Goal: Information Seeking & Learning: Stay updated

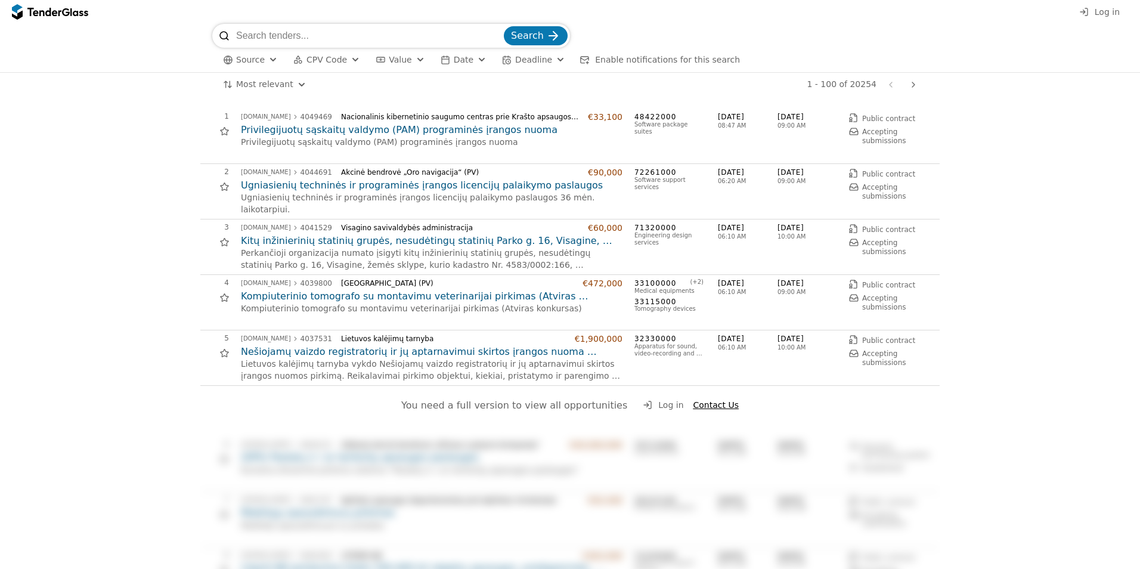
click at [1093, 17] on button "Log in" at bounding box center [1100, 12] width 48 height 15
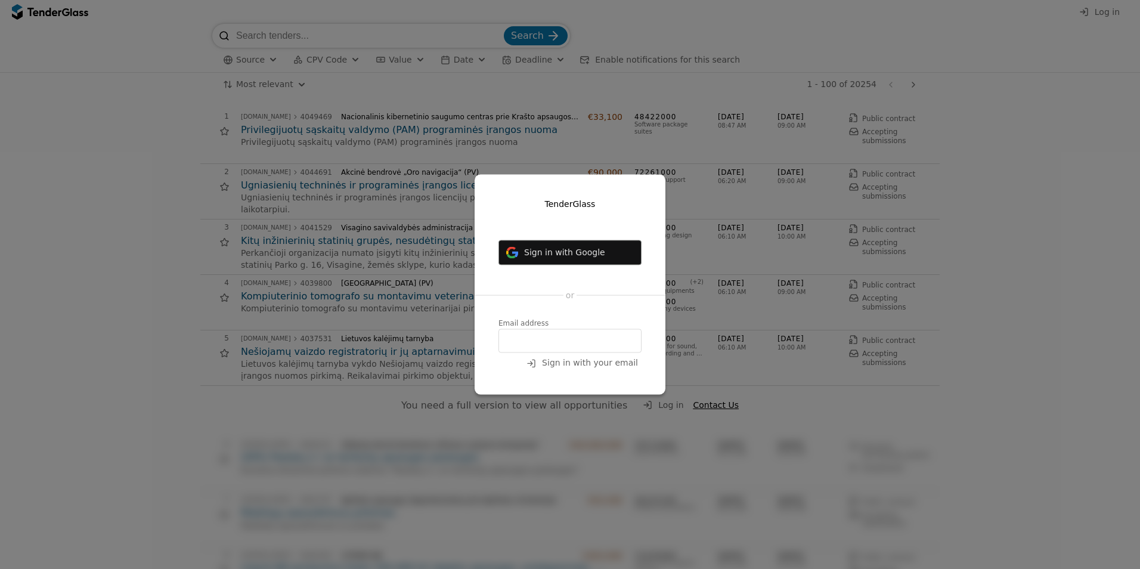
click at [515, 341] on input "email" at bounding box center [570, 341] width 143 height 24
type input "[PERSON_NAME][EMAIL_ADDRESS][DOMAIN_NAME]"
click at [599, 364] on span "Sign in with your email" at bounding box center [590, 363] width 96 height 10
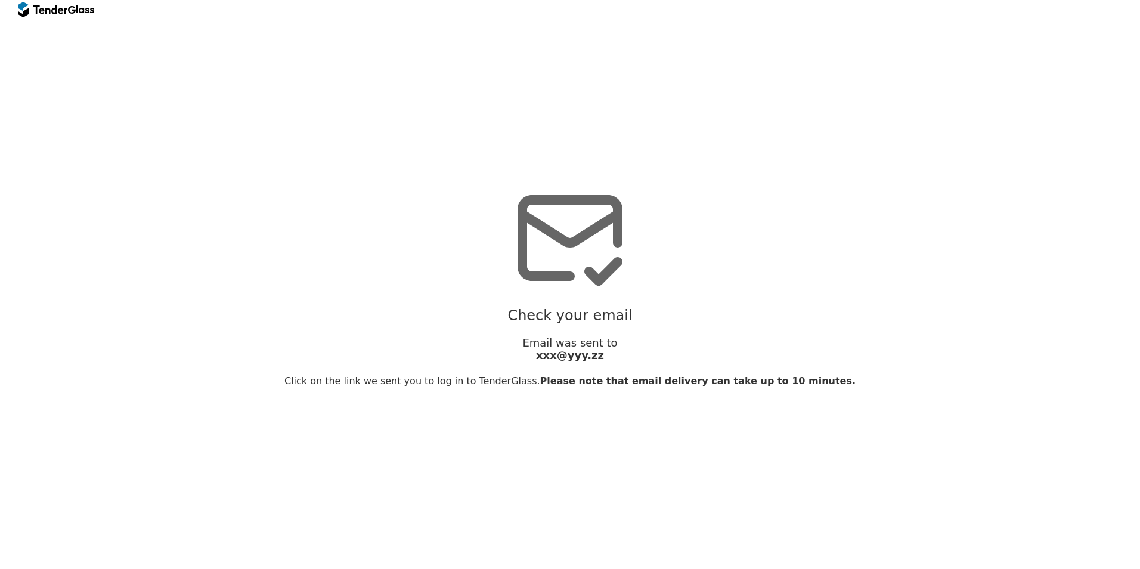
click at [602, 386] on span "Please note that email delivery can take up to 10 minutes." at bounding box center [697, 380] width 315 height 11
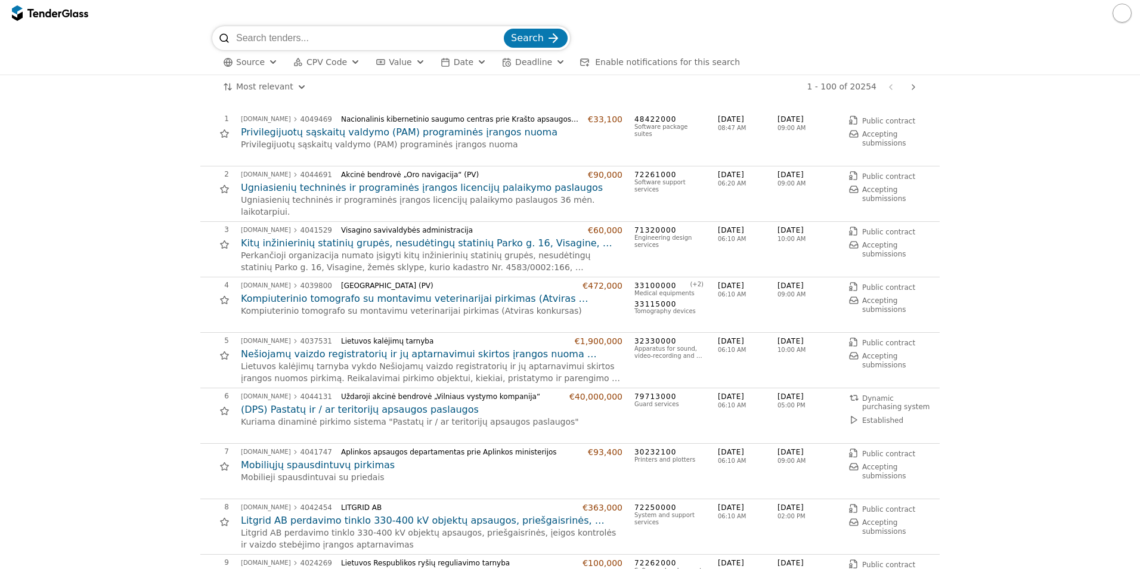
click at [1124, 16] on button "button" at bounding box center [1122, 13] width 19 height 19
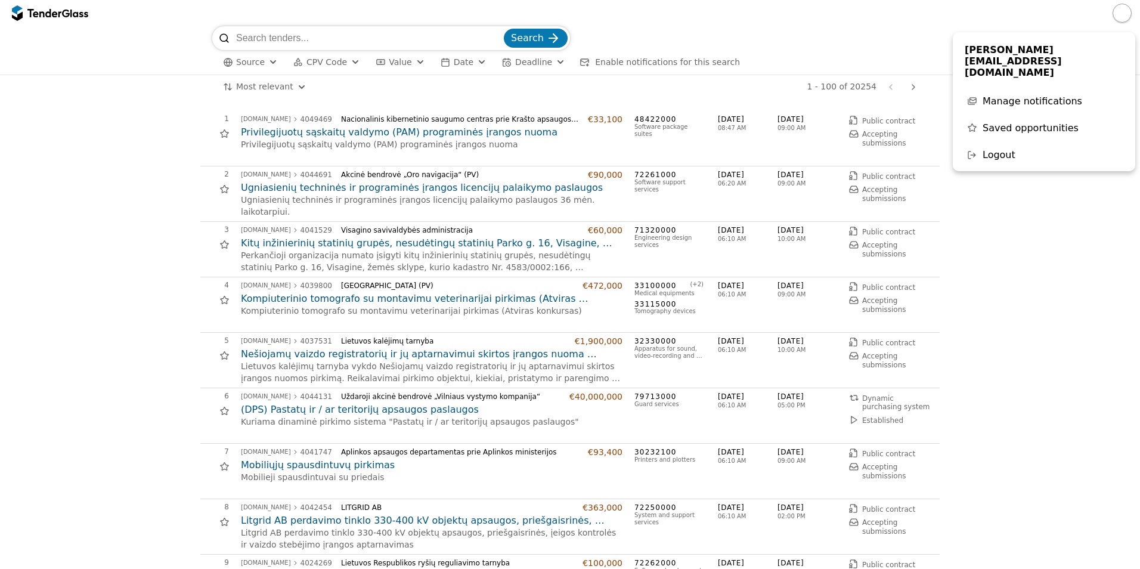
click at [751, 24] on div at bounding box center [570, 13] width 1140 height 26
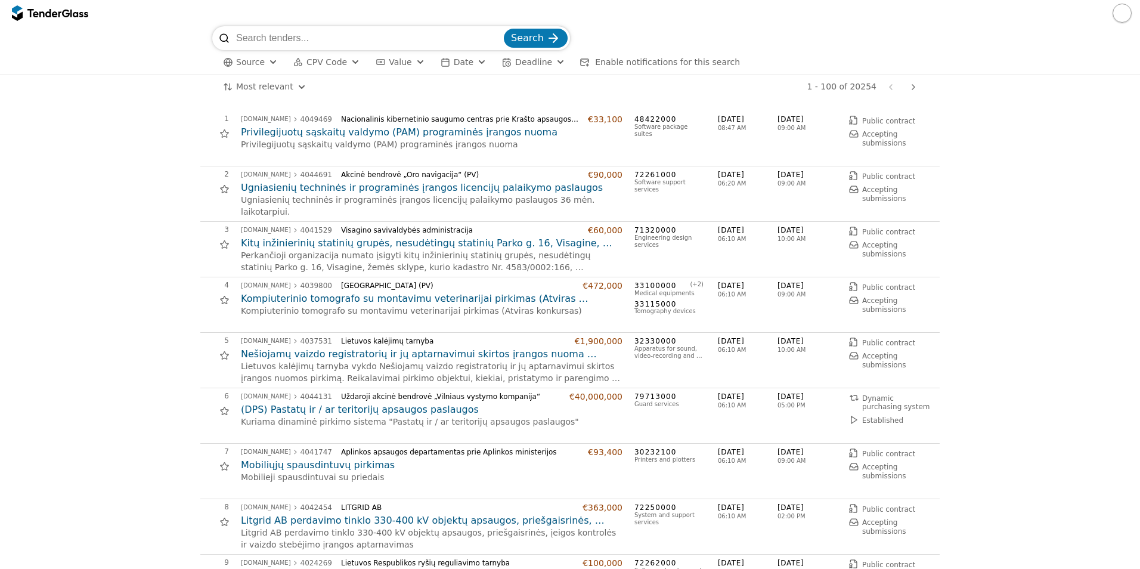
click at [663, 57] on span "Enable notifications for this search" at bounding box center [667, 62] width 145 height 10
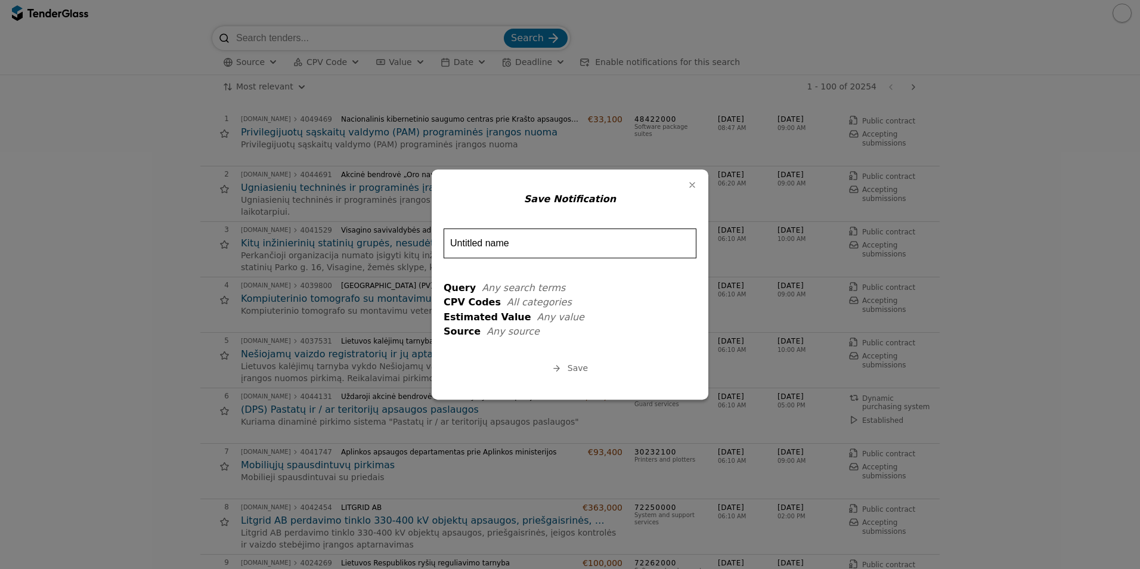
click at [596, 234] on input "Untitled name" at bounding box center [570, 243] width 253 height 30
click at [598, 233] on input "Untitled name" at bounding box center [570, 243] width 253 height 30
click at [694, 179] on button "Label" at bounding box center [692, 185] width 17 height 17
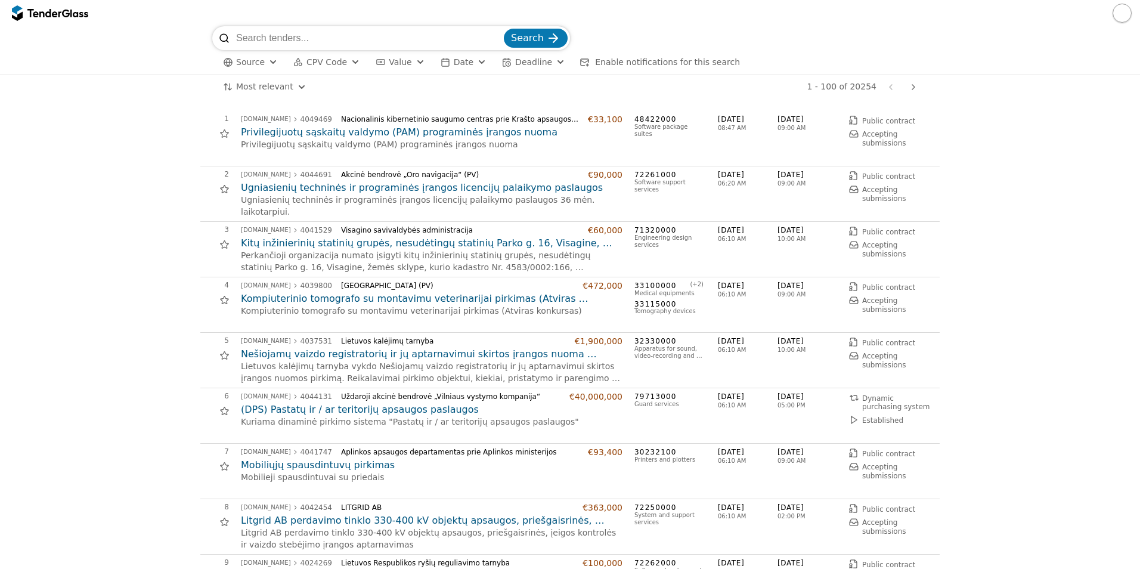
click at [347, 32] on input "search" at bounding box center [368, 38] width 265 height 24
type input "Microsoft"
click at [504, 29] on button "Search" at bounding box center [536, 38] width 64 height 19
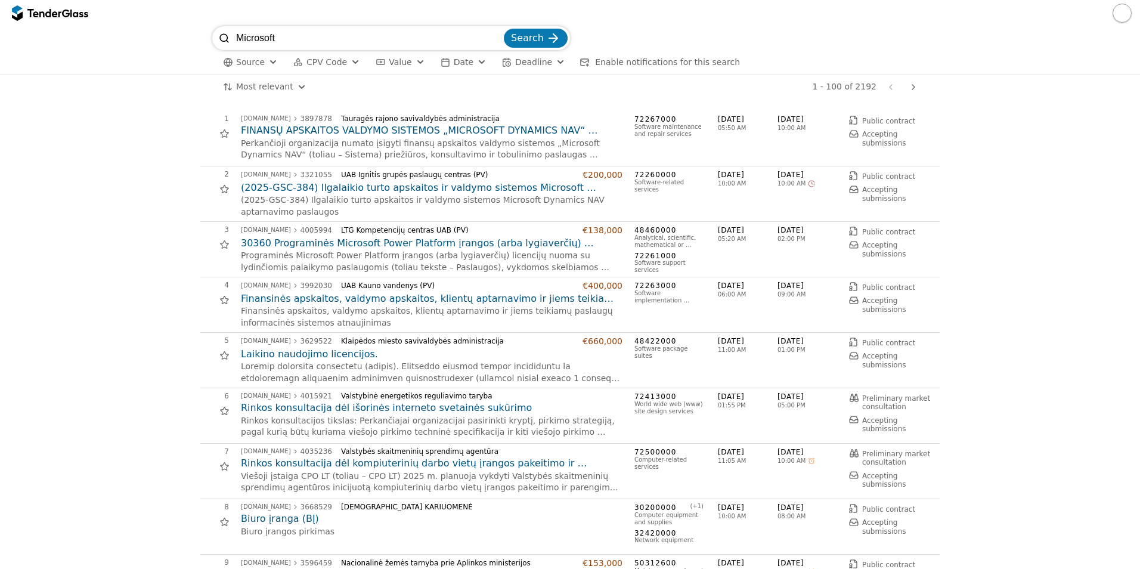
click at [611, 66] on span "Enable notifications for this search" at bounding box center [667, 62] width 145 height 10
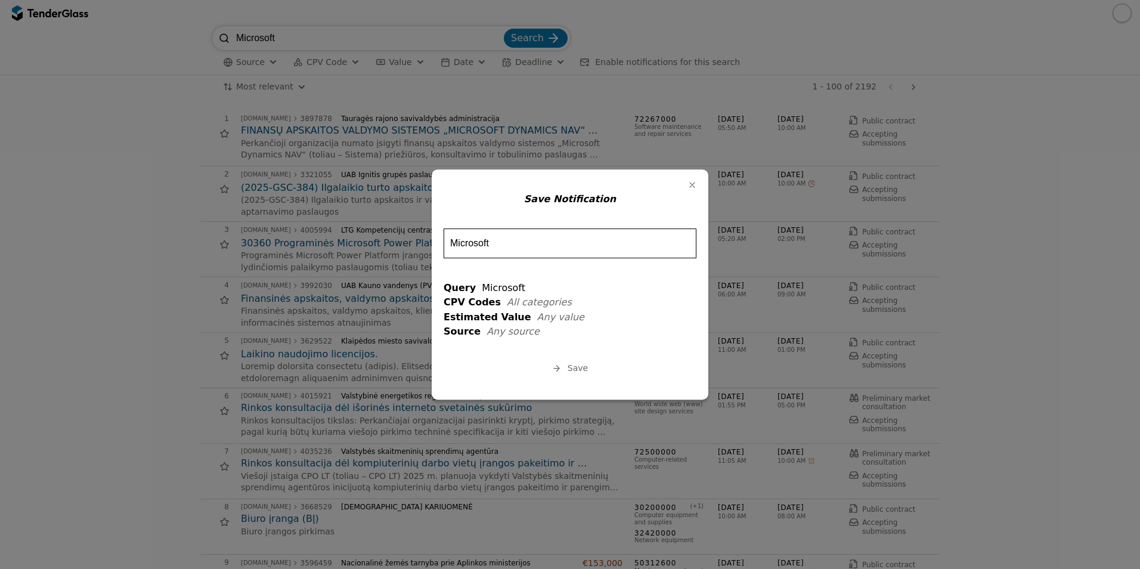
click at [573, 241] on input "Microsoft" at bounding box center [570, 243] width 253 height 30
click at [567, 367] on button "Save" at bounding box center [570, 368] width 43 height 15
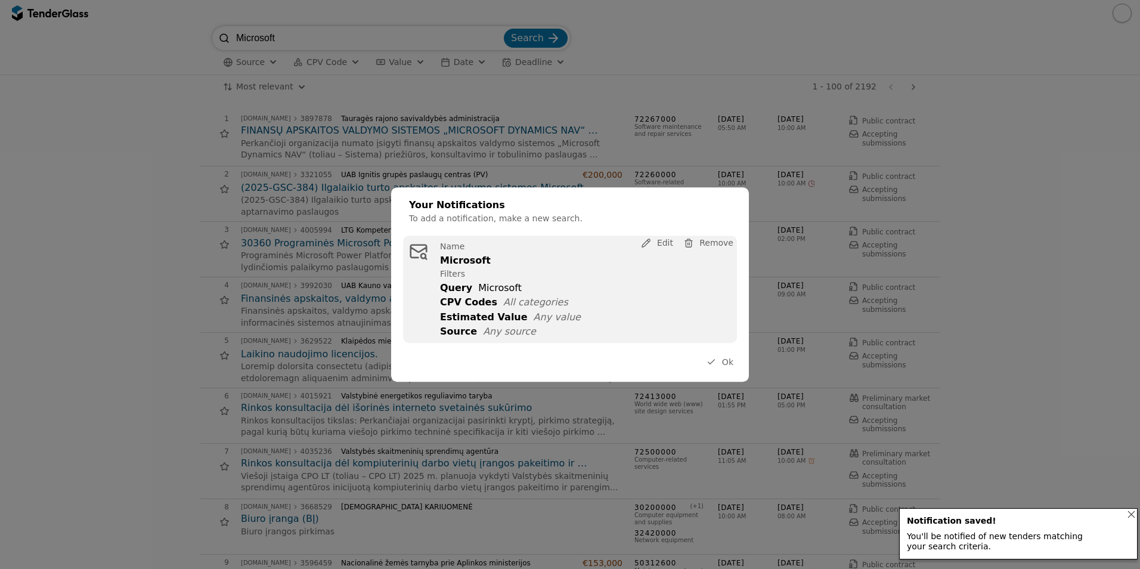
click at [720, 368] on button "Ok" at bounding box center [720, 362] width 34 height 15
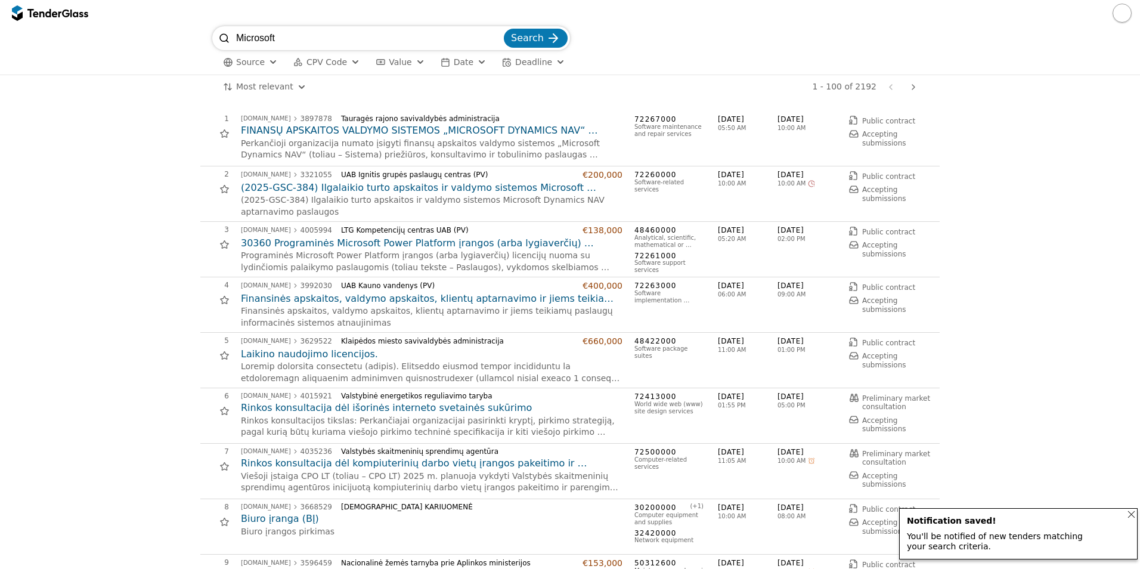
click at [287, 42] on input "Microsoft" at bounding box center [368, 38] width 265 height 24
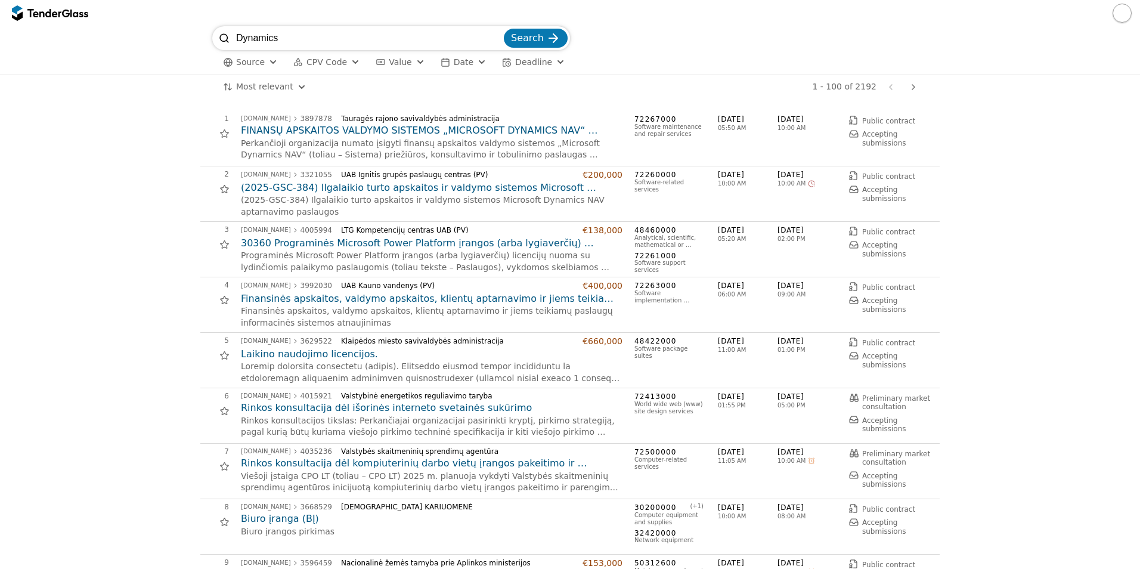
type input "Dynamics"
click at [515, 41] on button "Search" at bounding box center [536, 38] width 64 height 19
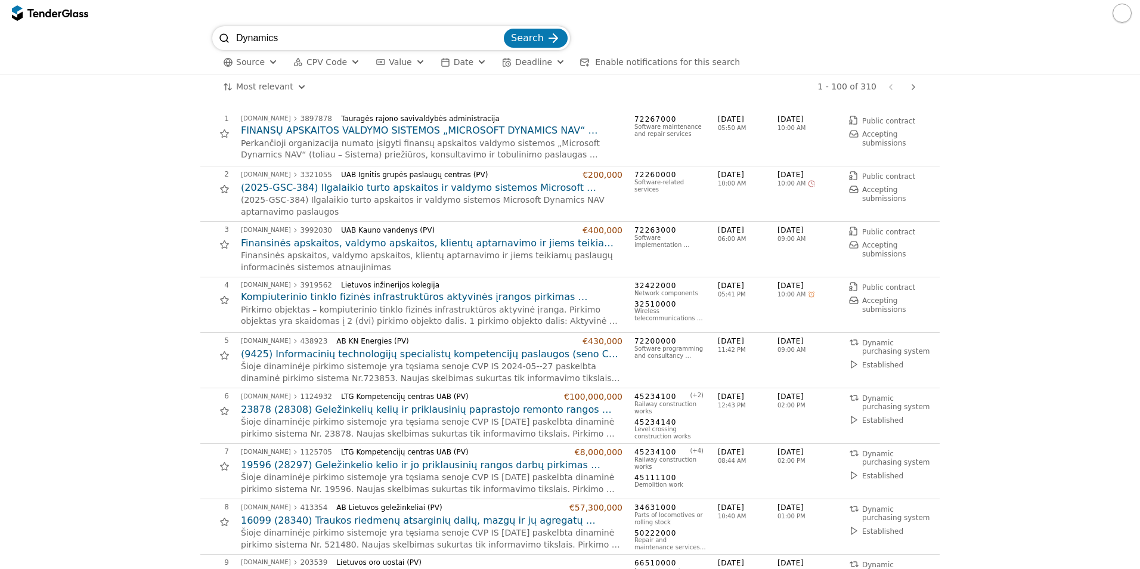
click at [615, 67] on button "Enable notifications for this search" at bounding box center [660, 62] width 168 height 15
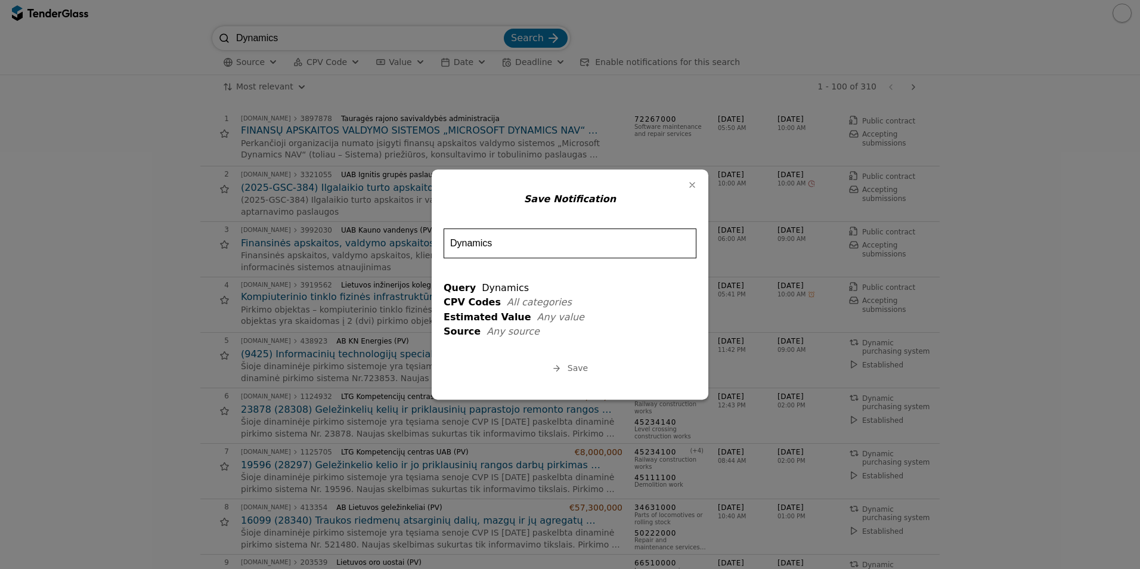
click at [572, 369] on span "Save" at bounding box center [578, 368] width 20 height 10
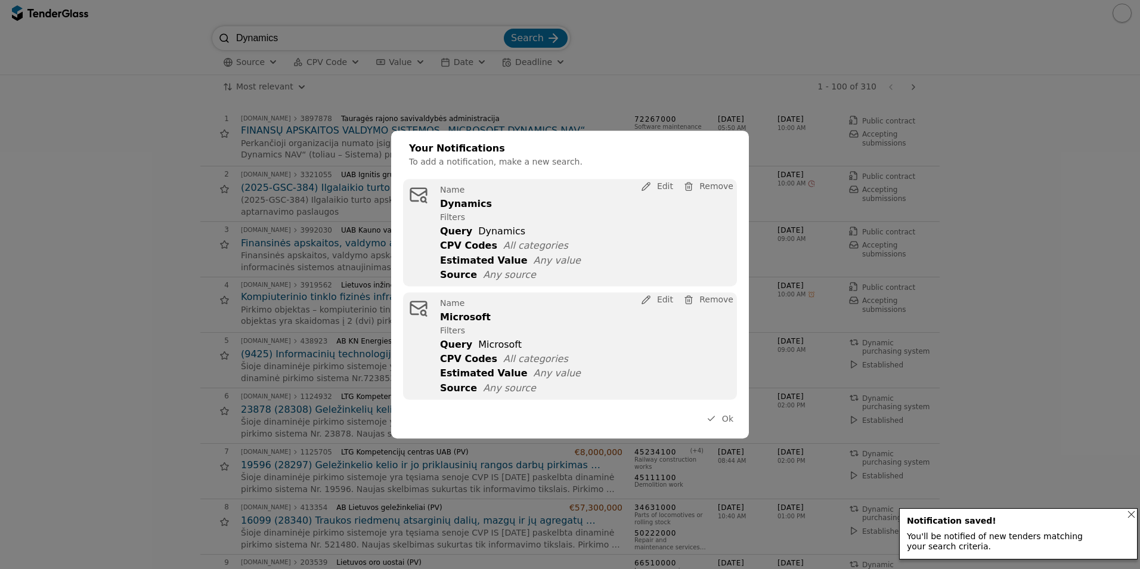
click at [722, 423] on button "Ok" at bounding box center [720, 418] width 34 height 15
